Goal: Task Accomplishment & Management: Use online tool/utility

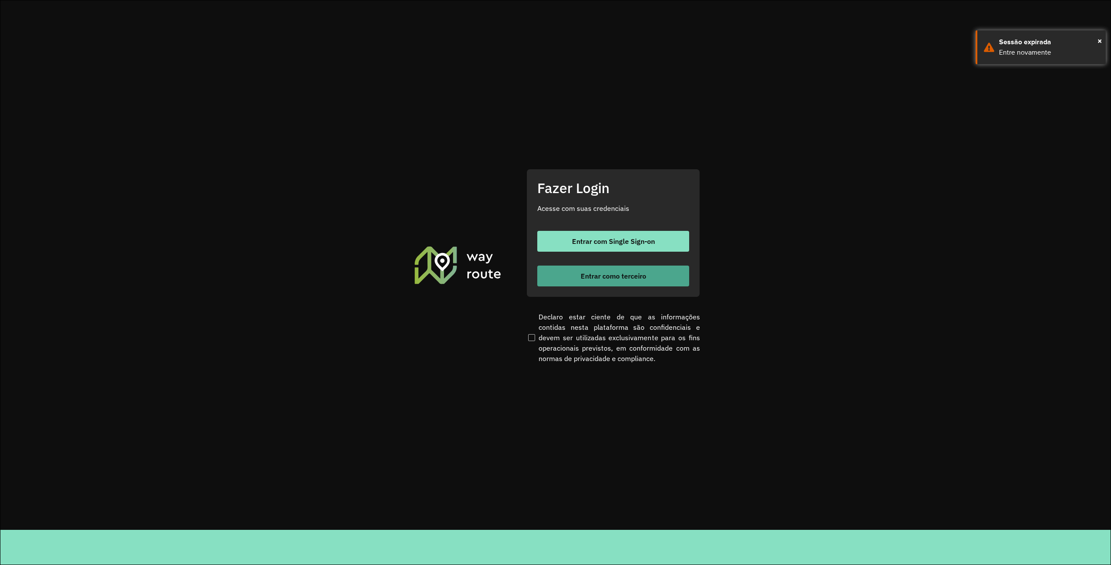
click at [623, 275] on span "Entrar como terceiro" at bounding box center [614, 276] width 66 height 7
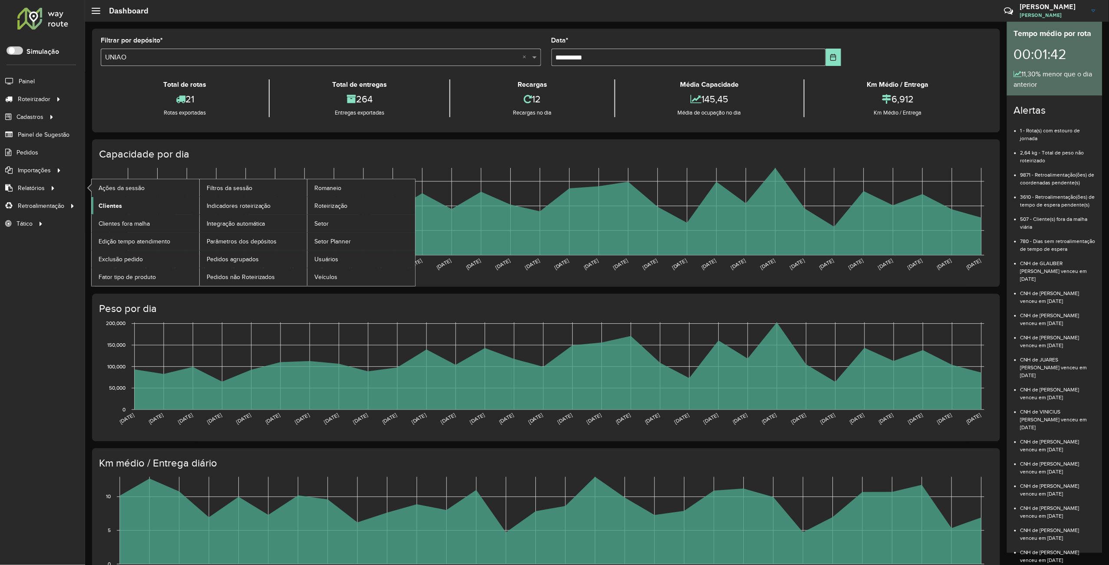
click at [122, 206] on link "Clientes" at bounding box center [146, 205] width 108 height 17
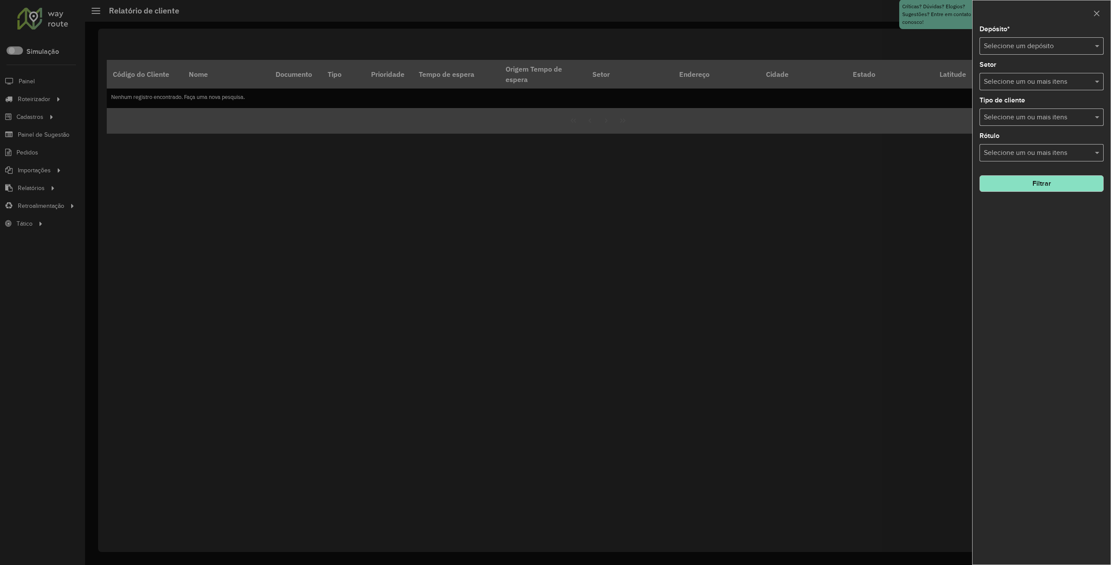
click at [1039, 36] on div "Depósito * Selecione um depósito" at bounding box center [1042, 40] width 124 height 29
click at [1034, 43] on input "text" at bounding box center [1033, 46] width 98 height 10
click at [1001, 69] on span "UNIAO" at bounding box center [994, 70] width 21 height 7
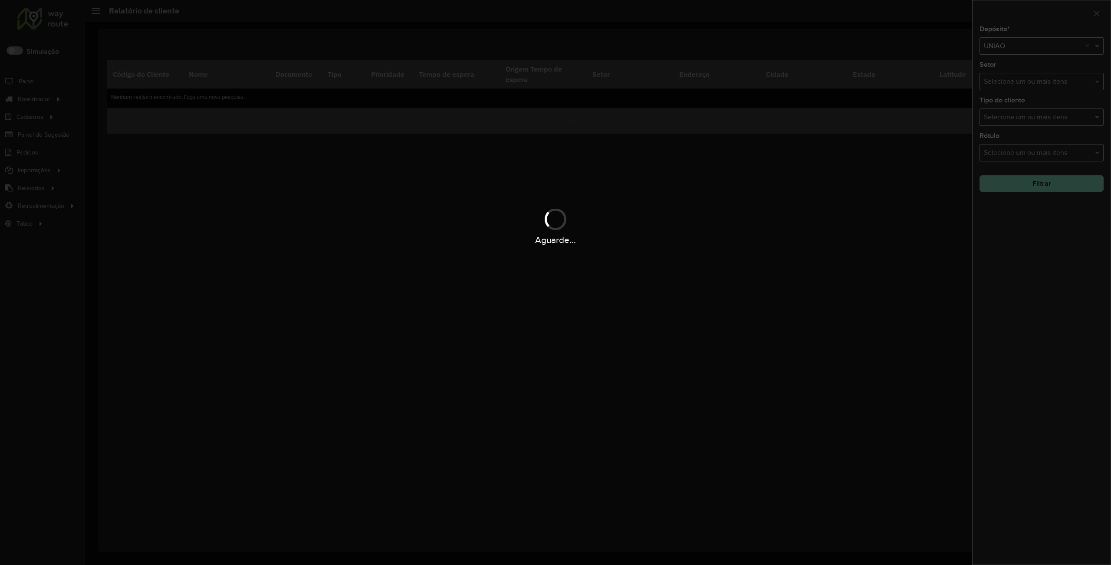
click at [1029, 181] on div "Aguarde..." at bounding box center [555, 282] width 1111 height 565
click at [1029, 181] on hb-app "Aguarde... Pop-up bloqueado! Seu navegador bloqueou automáticamente a abertura …" at bounding box center [555, 282] width 1111 height 565
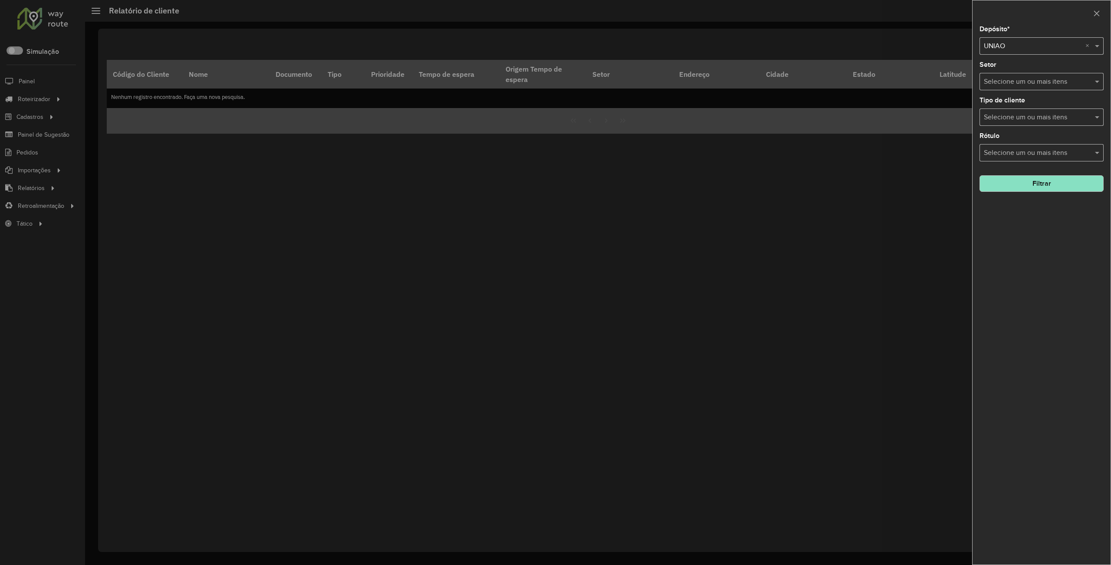
click at [1029, 181] on button "Filtrar" at bounding box center [1042, 183] width 124 height 16
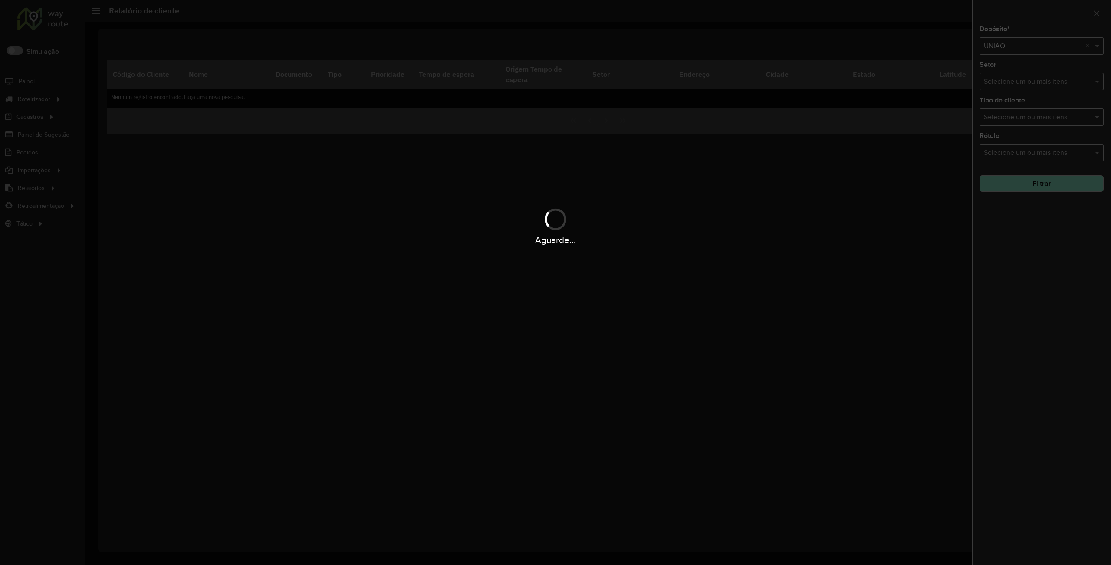
click at [1030, 182] on div "Aguarde..." at bounding box center [555, 282] width 1111 height 565
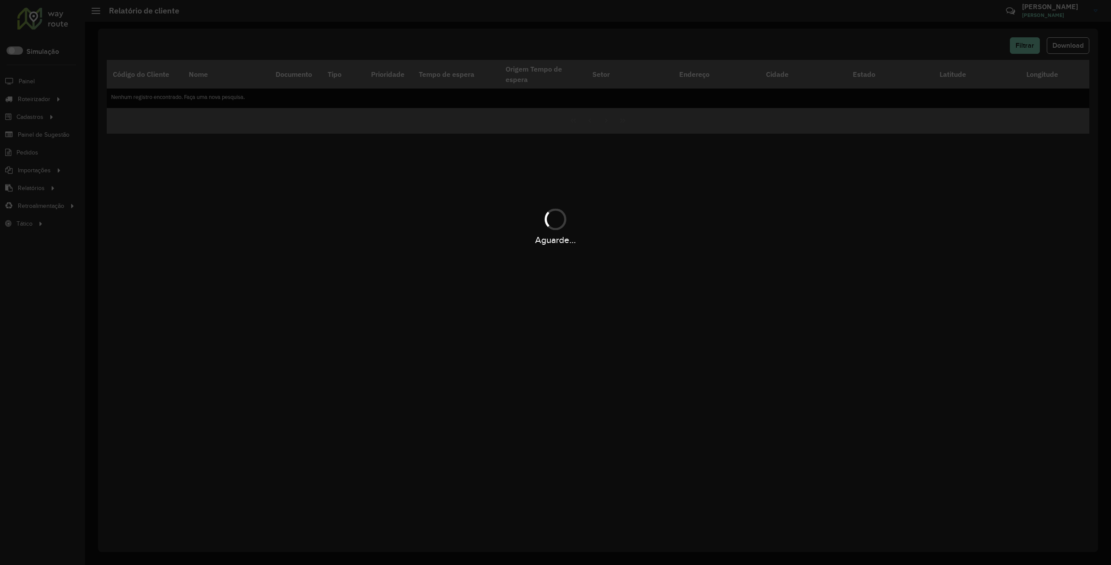
click at [1060, 54] on div "Aguarde..." at bounding box center [555, 282] width 1111 height 565
click at [1060, 47] on div "Aguarde..." at bounding box center [555, 282] width 1111 height 565
click at [1060, 46] on div "Aguarde..." at bounding box center [555, 282] width 1111 height 565
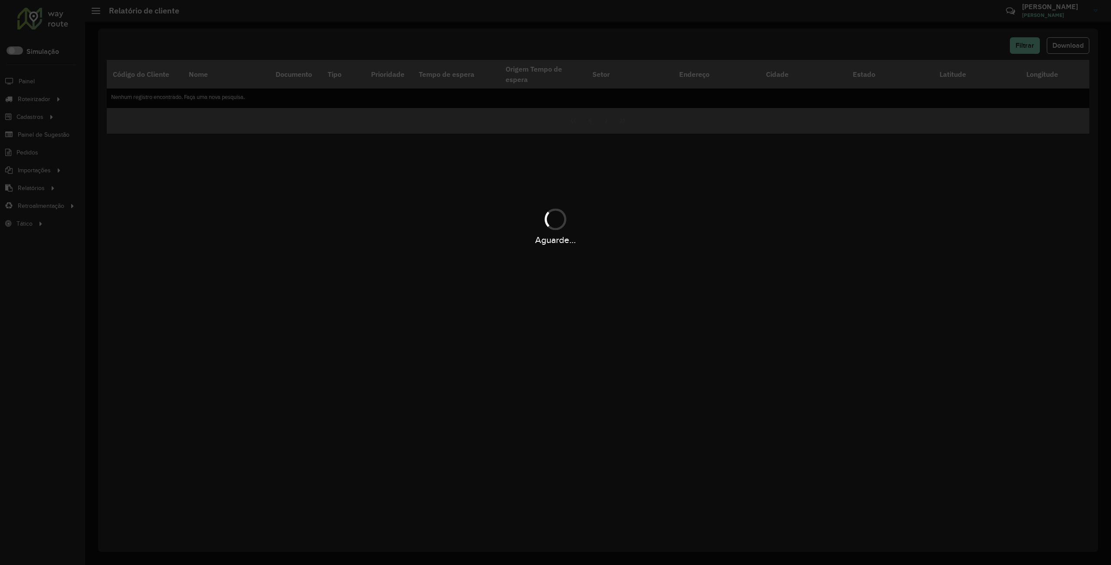
click at [1060, 46] on div "Aguarde..." at bounding box center [555, 282] width 1111 height 565
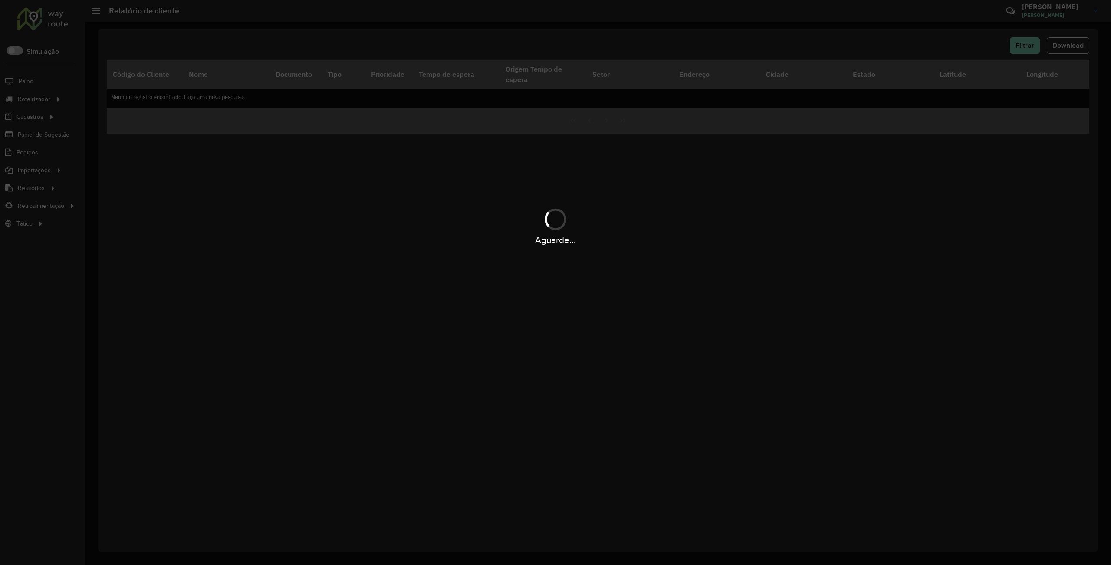
click at [1060, 46] on div "Aguarde..." at bounding box center [555, 282] width 1111 height 565
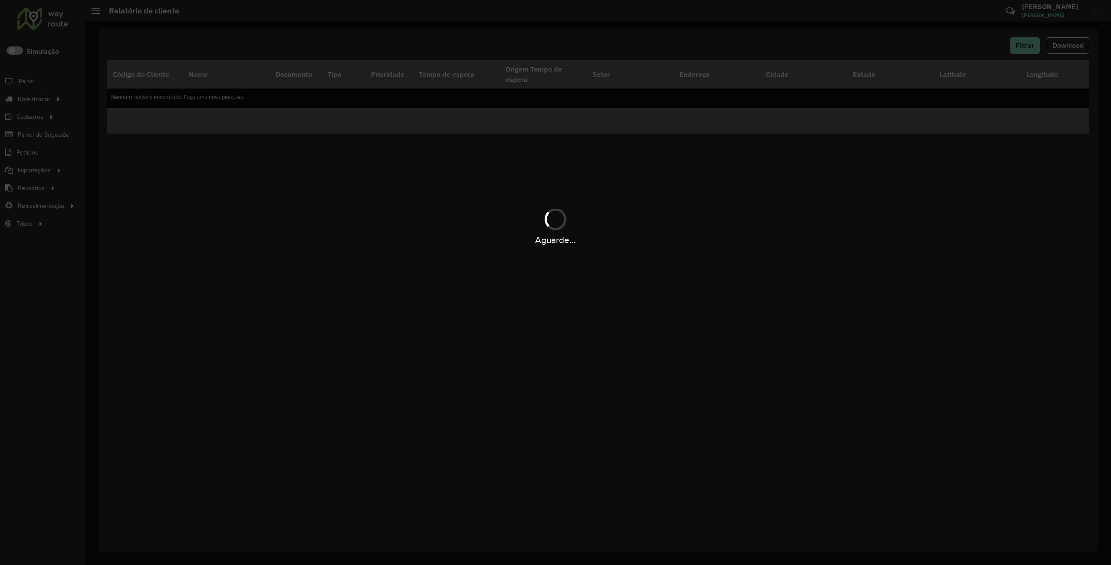
click at [1060, 46] on div "Aguarde..." at bounding box center [555, 282] width 1111 height 565
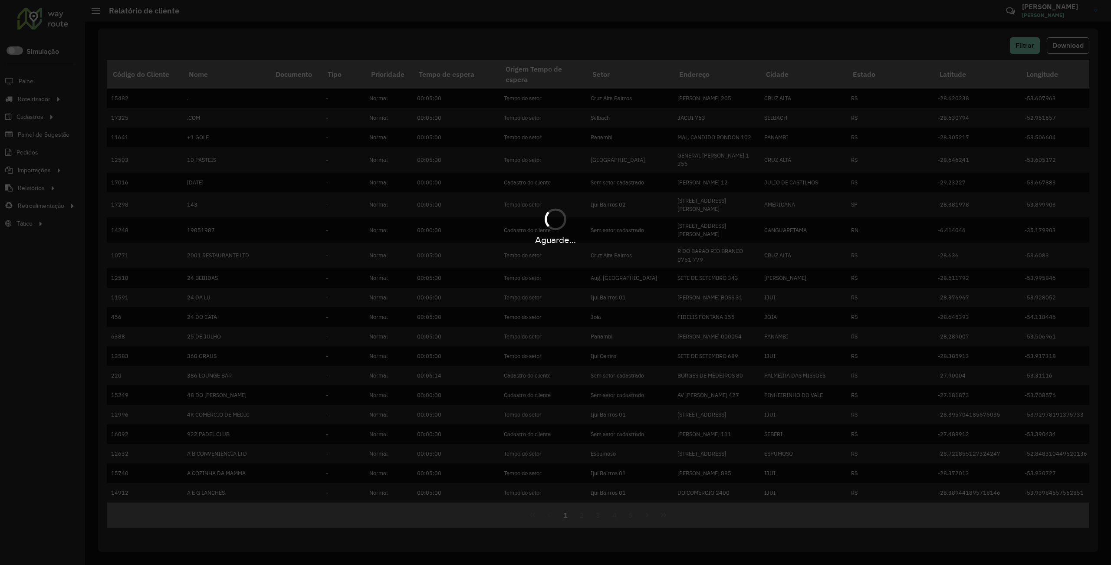
click at [1060, 46] on div "Aguarde..." at bounding box center [555, 282] width 1111 height 565
click at [1060, 46] on hb-app "Aguarde... Pop-up bloqueado! Seu navegador bloqueou automáticamente a abertura …" at bounding box center [555, 282] width 1111 height 565
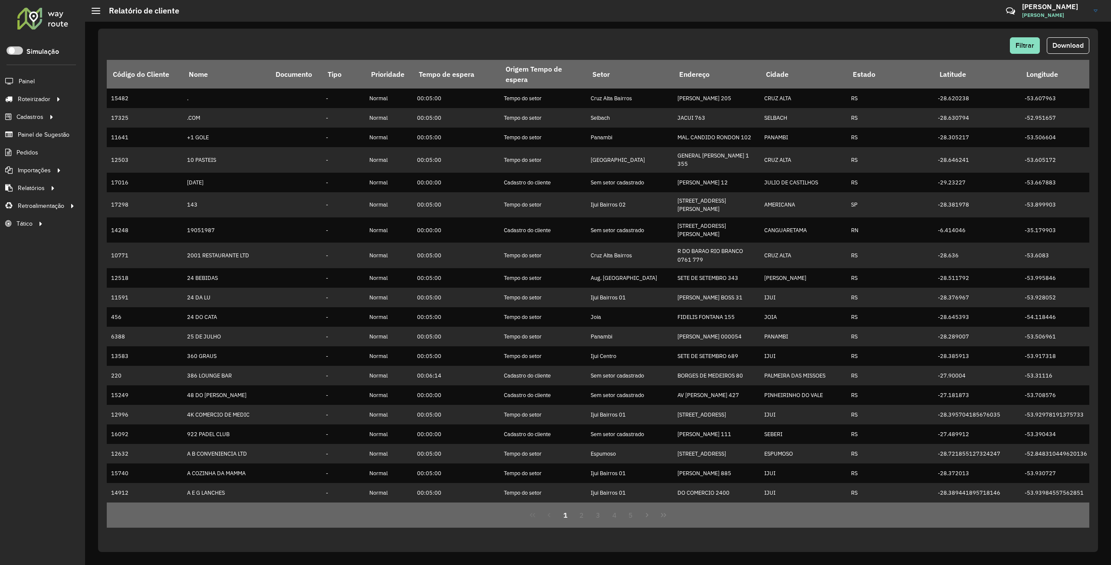
click at [1060, 46] on span "Download" at bounding box center [1068, 45] width 31 height 7
click at [0, 0] on div "Aguarde..." at bounding box center [0, 0] width 0 height 0
